Goal: Book appointment/travel/reservation

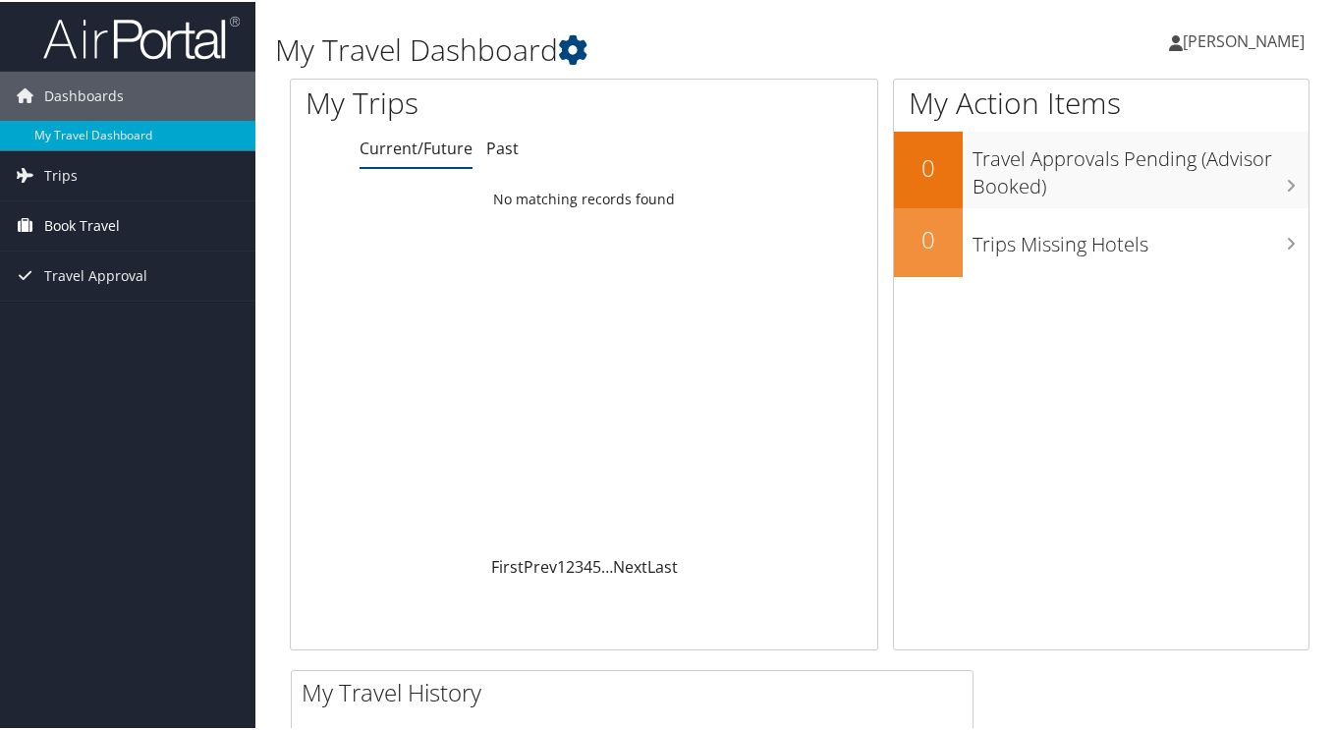
click at [101, 227] on span "Book Travel" at bounding box center [82, 223] width 76 height 49
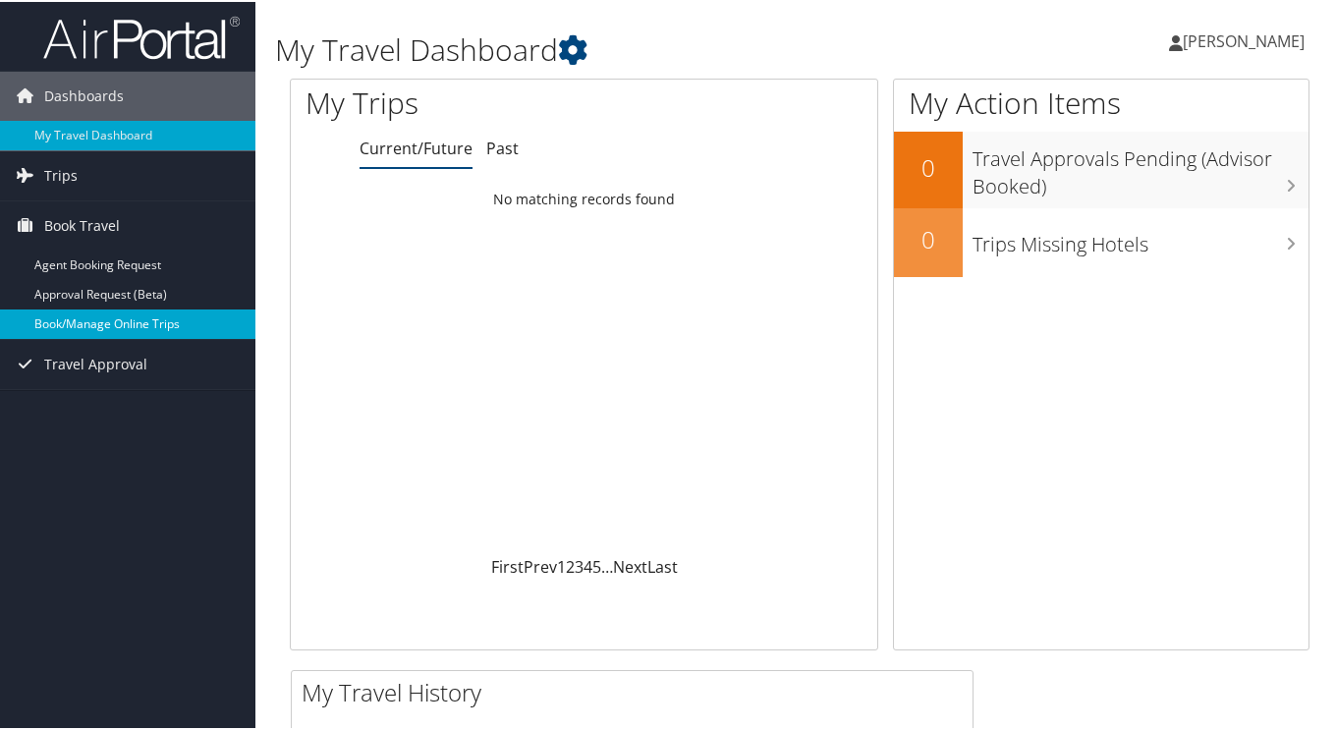
click at [108, 312] on link "Book/Manage Online Trips" at bounding box center [127, 321] width 255 height 29
click at [115, 325] on link "Book/Manage Online Trips" at bounding box center [127, 321] width 255 height 29
